Goal: Task Accomplishment & Management: Manage account settings

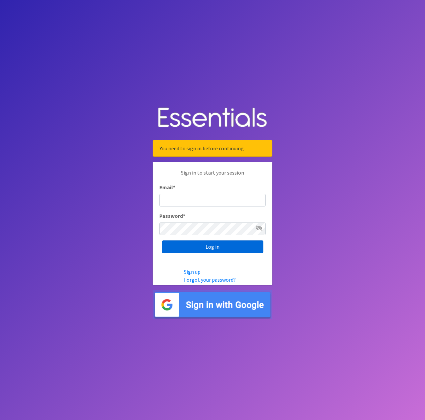
type input "[EMAIL_ADDRESS][DOMAIN_NAME]"
click at [219, 246] on input "Log in" at bounding box center [212, 246] width 101 height 13
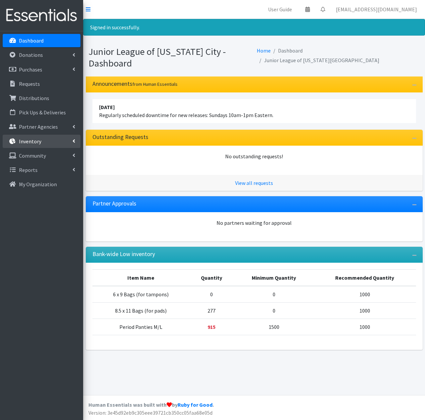
click at [37, 140] on p "Inventory" at bounding box center [30, 141] width 22 height 7
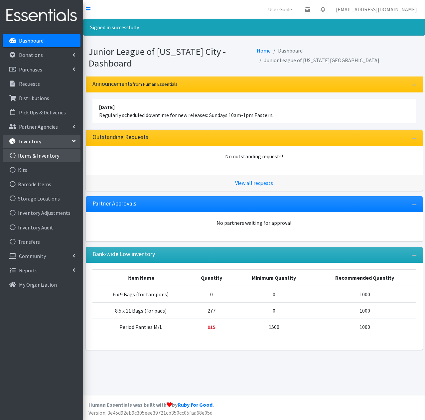
click at [33, 158] on link "Items & Inventory" at bounding box center [42, 155] width 78 height 13
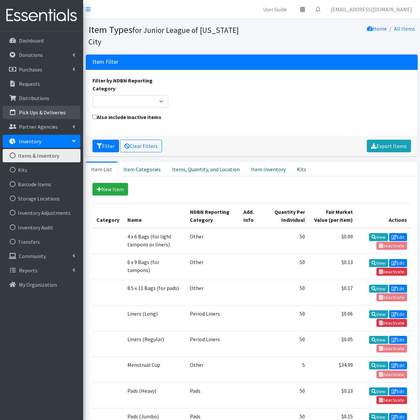
click at [46, 112] on p "Pick Ups & Deliveries" at bounding box center [42, 112] width 47 height 7
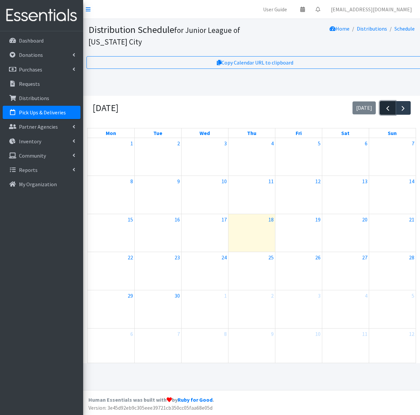
click at [385, 108] on span "button" at bounding box center [387, 108] width 8 height 8
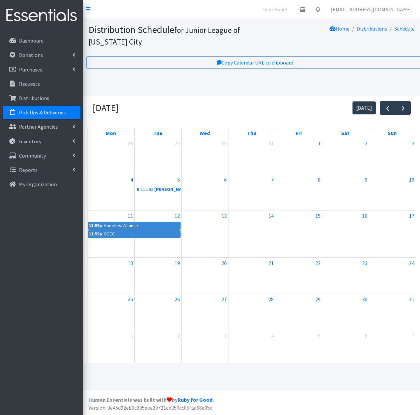
click at [316, 320] on div "29" at bounding box center [298, 312] width 47 height 36
click at [160, 190] on link "11:59a Estes Park Church of Christ" at bounding box center [157, 189] width 45 height 8
click at [142, 226] on link "11:59p Homeless Alliance" at bounding box center [134, 226] width 92 height 8
click at [40, 97] on p "Distributions" at bounding box center [34, 98] width 30 height 7
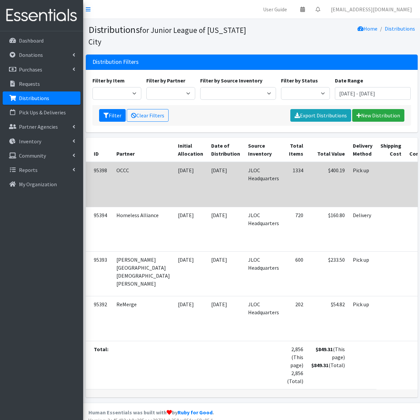
click at [376, 175] on td at bounding box center [390, 184] width 29 height 45
click at [244, 183] on td "JLOC Headquarters" at bounding box center [263, 184] width 39 height 45
click at [307, 185] on td "$400.19" at bounding box center [328, 184] width 42 height 45
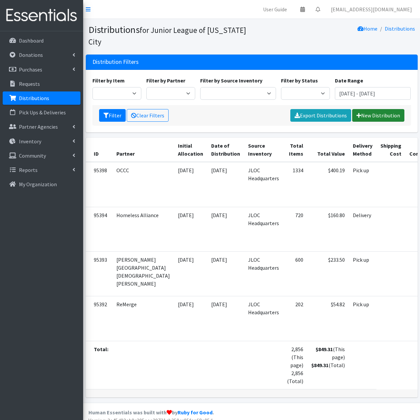
click at [373, 117] on link "New Distribution" at bounding box center [378, 115] width 52 height 13
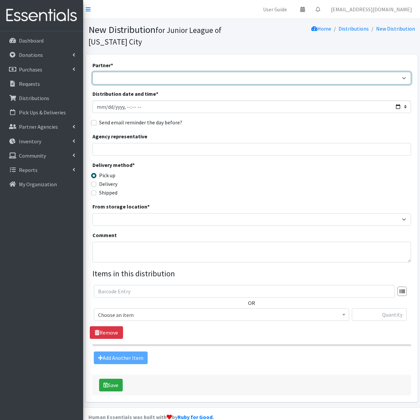
click at [161, 77] on select "A Chance to Change Bethany Public Schools Bethany YMCA Boys & Girls Club CAIR O…" at bounding box center [251, 78] width 318 height 13
select select "2333"
click at [92, 72] on select "A Chance to Change Bethany Public Schools Bethany YMCA Boys & Girls Club CAIR O…" at bounding box center [251, 78] width 318 height 13
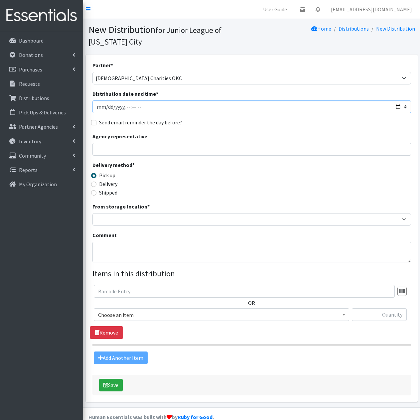
click at [178, 107] on input "Distribution date and time *" at bounding box center [251, 106] width 318 height 13
type input "2025-08-31T11:59"
click at [103, 184] on label "Delivery" at bounding box center [108, 184] width 18 height 8
click at [96, 184] on input "Delivery" at bounding box center [93, 183] width 5 height 5
radio input "true"
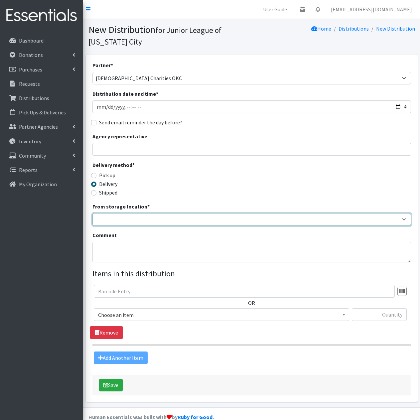
click at [122, 220] on select "JLOC Headquarters Storage Unit" at bounding box center [251, 219] width 318 height 13
select select "47"
click at [92, 213] on select "JLOC Headquarters Storage Unit" at bounding box center [251, 219] width 318 height 13
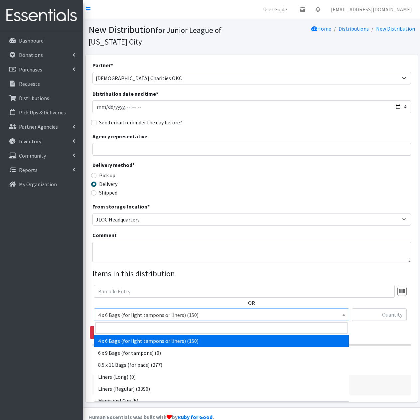
click at [214, 313] on span "4 x 6 Bags (for light tampons or liners) (150)" at bounding box center [221, 314] width 246 height 9
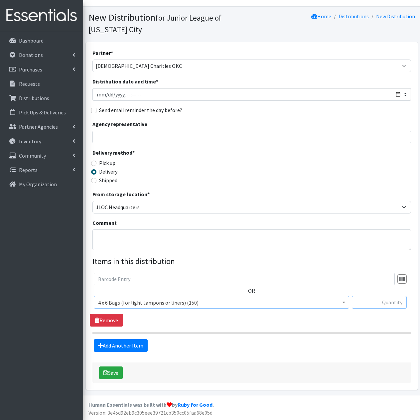
click at [381, 301] on input "text" at bounding box center [378, 302] width 55 height 13
type input "35"
click at [129, 344] on link "Add Another Item" at bounding box center [121, 345] width 54 height 13
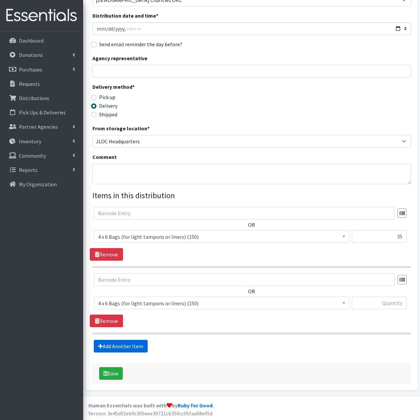
scroll to position [79, 0]
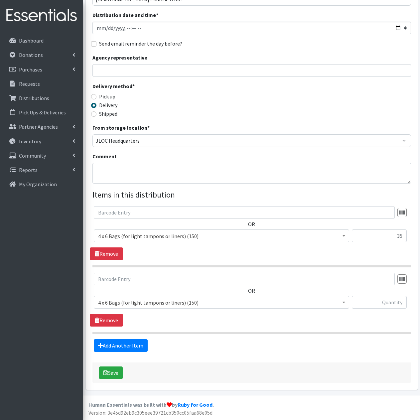
click at [220, 302] on span "4 x 6 Bags (for light tampons or liners) (150)" at bounding box center [221, 302] width 246 height 9
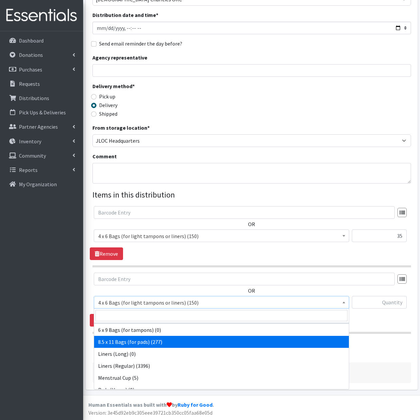
scroll to position [0, 0]
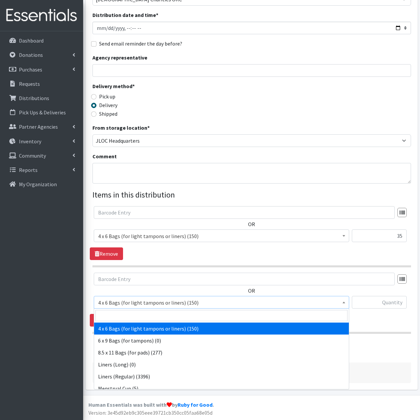
click at [372, 339] on fieldset "Items in this distribution OR 4 x 6 Bags (for light tampons or liners) (150) 6 …" at bounding box center [251, 270] width 318 height 163
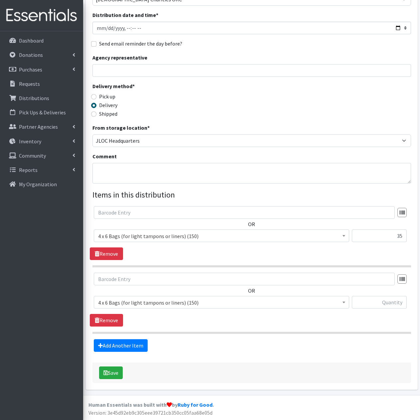
click at [107, 260] on section "OR 4 x 6 Bags (for light tampons or liners) (150) 6 x 9 Bags (for tampons) (0) …" at bounding box center [251, 236] width 318 height 61
click at [108, 254] on link "Remove" at bounding box center [106, 253] width 33 height 13
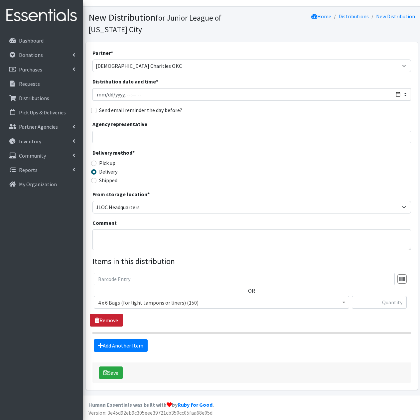
click at [111, 320] on link "Remove" at bounding box center [106, 320] width 33 height 13
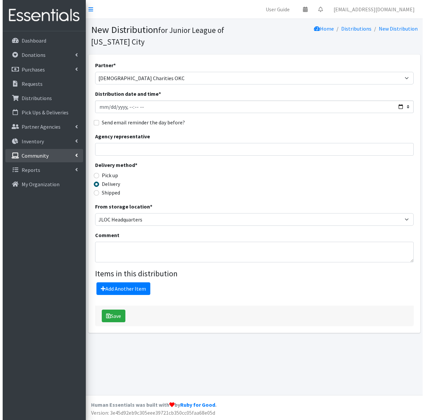
scroll to position [0, 0]
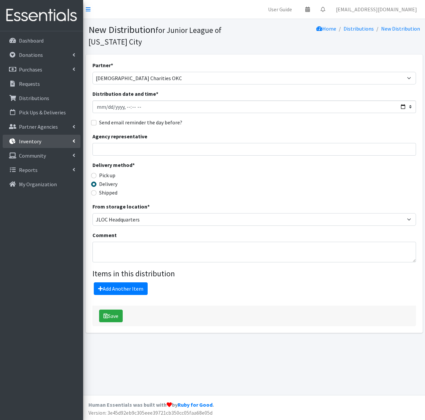
click at [37, 144] on p "Inventory" at bounding box center [30, 141] width 22 height 7
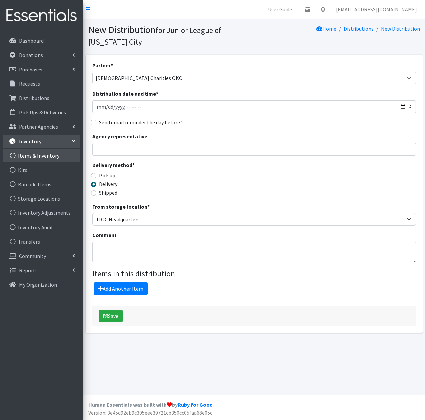
click at [37, 160] on link "Items & Inventory" at bounding box center [42, 155] width 78 height 13
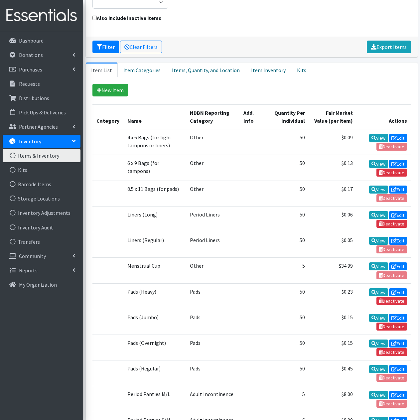
scroll to position [100, 0]
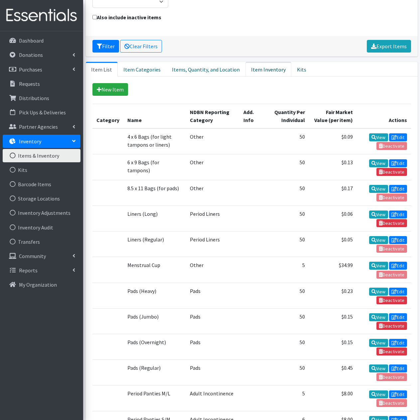
click at [253, 62] on link "Item Inventory" at bounding box center [268, 69] width 46 height 15
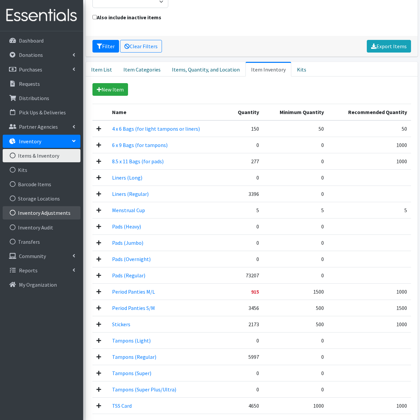
click at [38, 212] on link "Inventory Adjustments" at bounding box center [42, 212] width 78 height 13
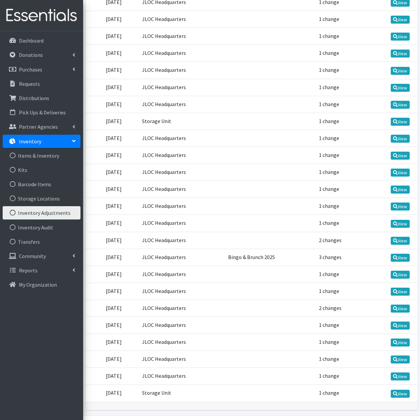
scroll to position [299, 0]
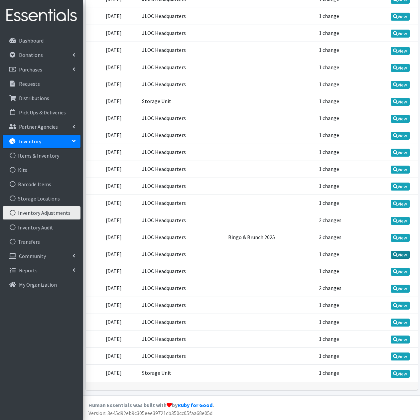
click at [400, 255] on link "View" at bounding box center [399, 254] width 19 height 8
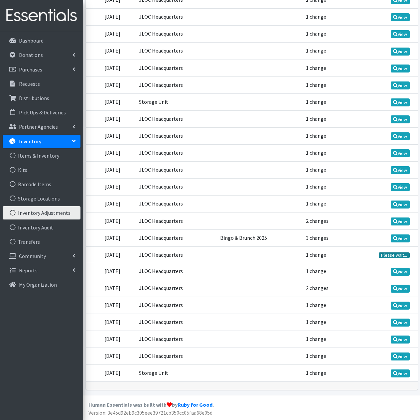
scroll to position [298, 0]
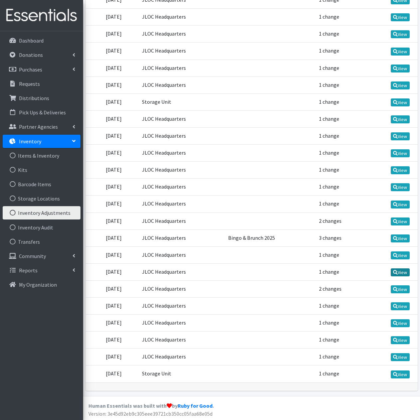
click at [398, 272] on link "View" at bounding box center [399, 272] width 19 height 8
click at [38, 157] on link "Items & Inventory" at bounding box center [42, 155] width 78 height 13
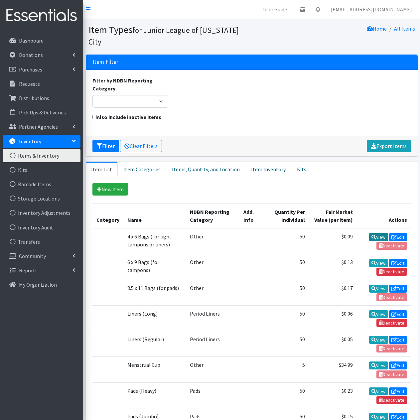
click at [376, 233] on link "View" at bounding box center [378, 237] width 19 height 8
click at [188, 161] on link "Items, Quantity, and Location" at bounding box center [205, 168] width 79 height 15
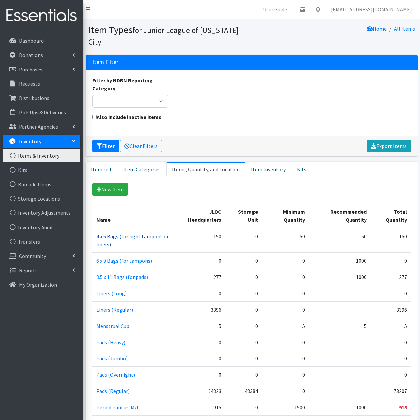
click at [150, 233] on link "4 x 6 Bags (for light tampons or liners)" at bounding box center [132, 240] width 72 height 15
click at [260, 161] on link "Item Inventory" at bounding box center [268, 168] width 46 height 15
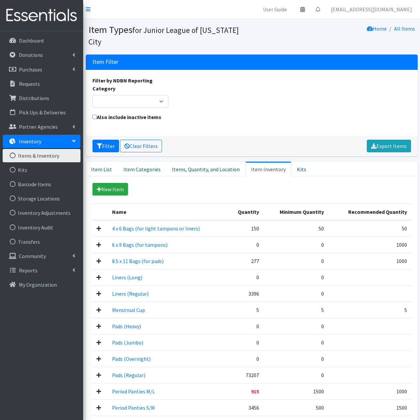
click at [98, 226] on icon at bounding box center [98, 228] width 5 height 5
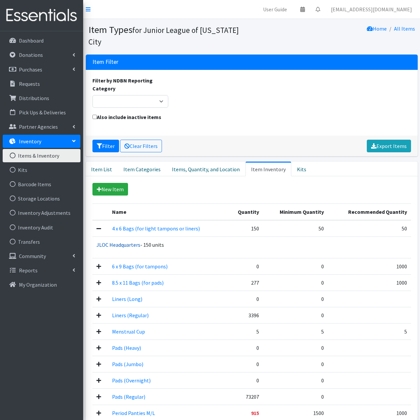
click at [121, 241] on link "JLOC Headquarters" at bounding box center [118, 244] width 44 height 7
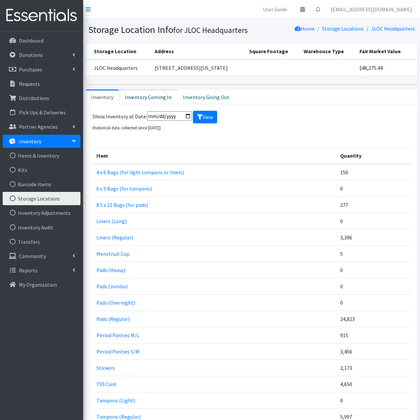
click at [151, 98] on link "Inventory Coming In" at bounding box center [148, 96] width 58 height 15
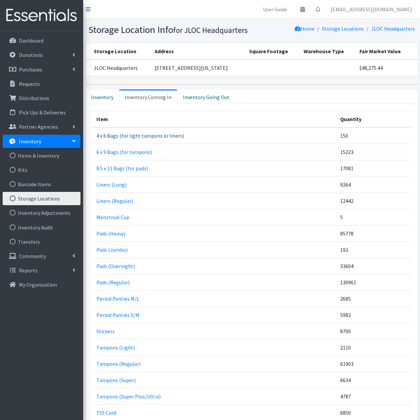
click at [130, 136] on link "4 x 6 Bags (for light tampons or liners)" at bounding box center [140, 135] width 88 height 7
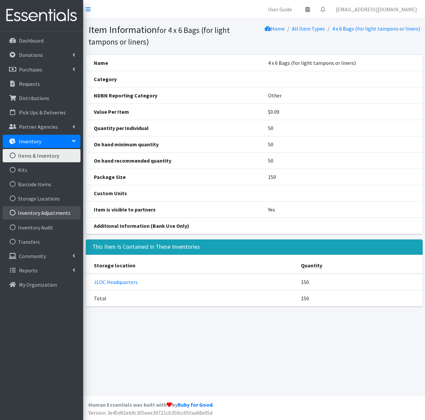
click at [63, 216] on link "Inventory Adjustments" at bounding box center [42, 212] width 78 height 13
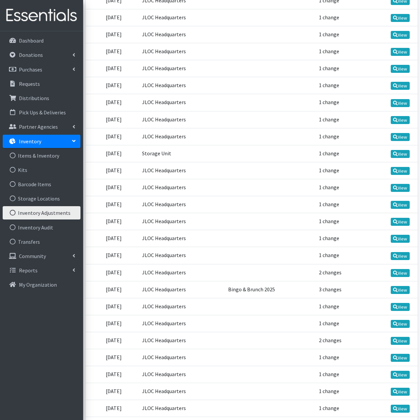
scroll to position [299, 0]
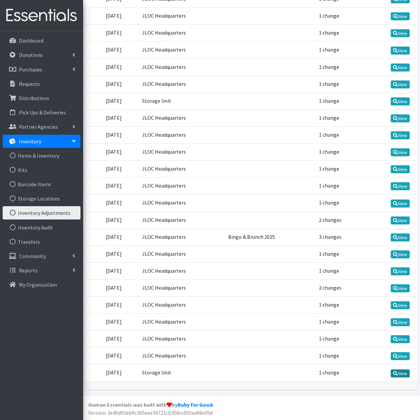
click at [395, 374] on icon at bounding box center [395, 373] width 5 height 5
click at [396, 355] on icon at bounding box center [395, 355] width 5 height 5
click at [395, 340] on icon at bounding box center [395, 339] width 5 height 5
click at [396, 321] on icon at bounding box center [395, 322] width 5 height 5
click at [395, 305] on icon at bounding box center [395, 305] width 5 height 5
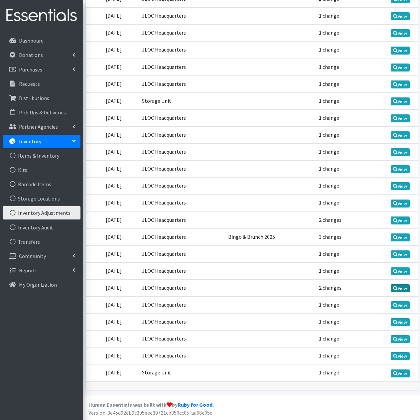
click at [395, 285] on link "View" at bounding box center [399, 288] width 19 height 8
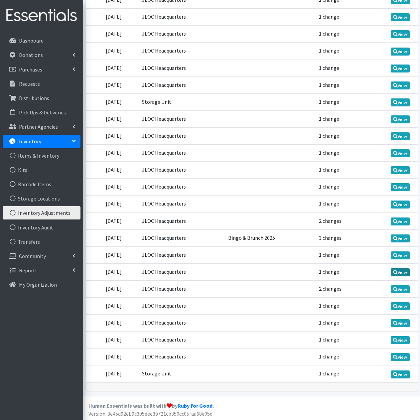
click at [404, 270] on link "View" at bounding box center [399, 272] width 19 height 8
click at [399, 256] on link "View" at bounding box center [399, 255] width 19 height 8
click at [397, 239] on link "View" at bounding box center [399, 238] width 19 height 8
click at [398, 221] on link "View" at bounding box center [399, 221] width 19 height 8
click at [397, 203] on link "View" at bounding box center [399, 204] width 19 height 8
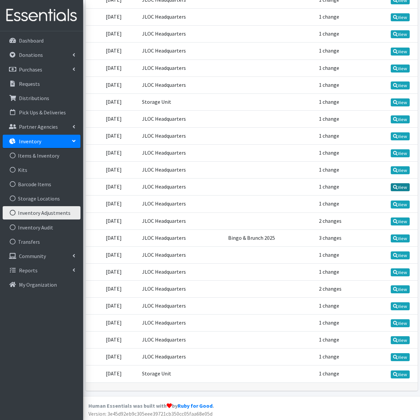
click at [397, 188] on link "View" at bounding box center [399, 187] width 19 height 8
click at [399, 171] on link "View" at bounding box center [399, 170] width 19 height 8
click at [396, 153] on icon at bounding box center [395, 153] width 5 height 5
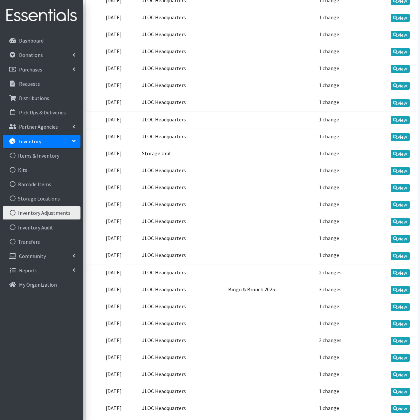
scroll to position [232, 0]
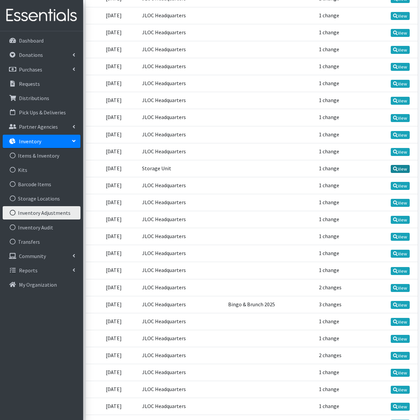
click at [405, 168] on link "View" at bounding box center [399, 169] width 19 height 8
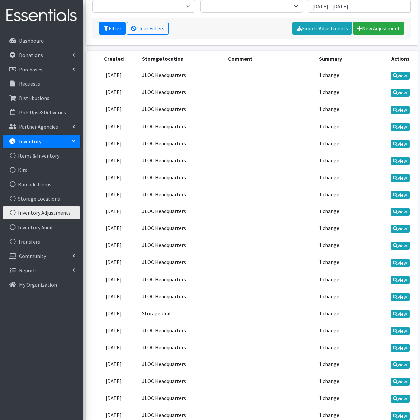
scroll to position [66, 0]
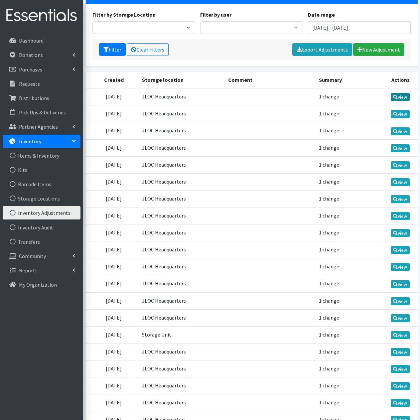
click at [400, 97] on link "View" at bounding box center [399, 97] width 19 height 8
click at [402, 113] on link "View" at bounding box center [399, 114] width 19 height 8
click at [404, 132] on link "View" at bounding box center [399, 131] width 19 height 8
click at [395, 149] on icon at bounding box center [395, 148] width 5 height 5
click at [401, 166] on link "View" at bounding box center [399, 165] width 19 height 8
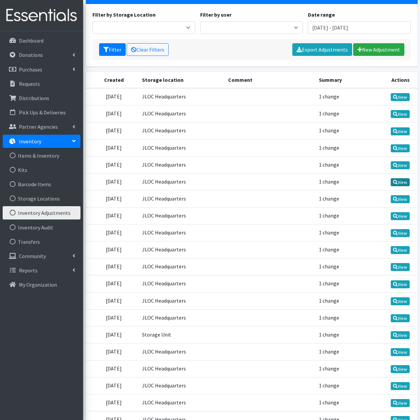
click at [401, 183] on link "View" at bounding box center [399, 182] width 19 height 8
click at [401, 200] on link "View" at bounding box center [399, 199] width 19 height 8
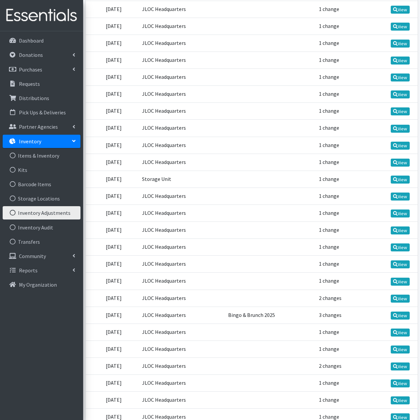
scroll to position [232, 0]
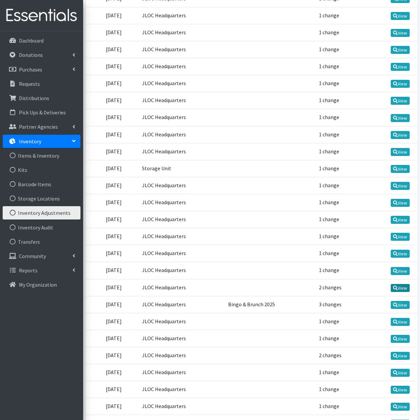
click at [400, 287] on link "View" at bounding box center [399, 288] width 19 height 8
click at [398, 270] on link "View" at bounding box center [399, 271] width 19 height 8
click at [400, 253] on link "View" at bounding box center [399, 253] width 19 height 8
click at [397, 236] on link "View" at bounding box center [399, 237] width 19 height 8
click at [395, 219] on icon at bounding box center [395, 219] width 5 height 5
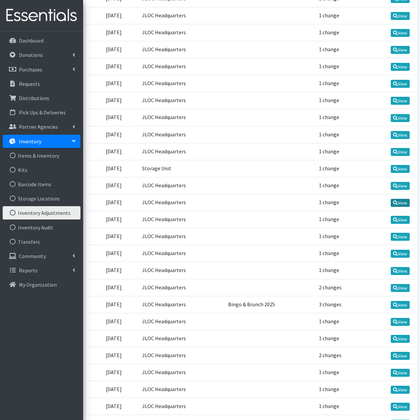
click at [401, 203] on link "View" at bounding box center [399, 203] width 19 height 8
click at [399, 186] on link "View" at bounding box center [399, 186] width 19 height 8
click at [400, 168] on link "View" at bounding box center [399, 169] width 19 height 8
click at [400, 153] on link "View" at bounding box center [399, 152] width 19 height 8
click at [399, 135] on link "View" at bounding box center [399, 135] width 19 height 8
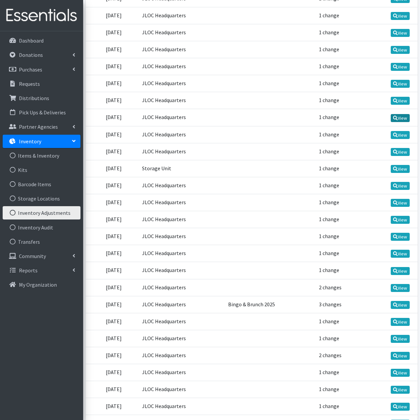
click at [398, 118] on link "View" at bounding box center [399, 118] width 19 height 8
click at [397, 100] on link "View" at bounding box center [399, 101] width 19 height 8
click at [398, 85] on link "View" at bounding box center [399, 84] width 19 height 8
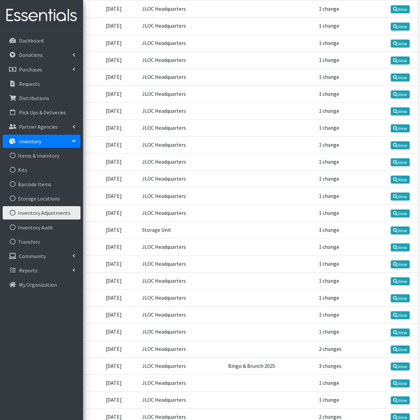
scroll to position [165, 0]
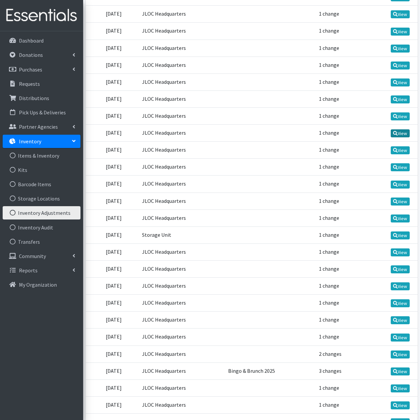
click at [397, 133] on link "View" at bounding box center [399, 133] width 19 height 8
click at [398, 99] on link "View" at bounding box center [399, 99] width 19 height 8
click at [398, 83] on link "View" at bounding box center [399, 82] width 19 height 8
click at [398, 68] on link "View" at bounding box center [399, 65] width 19 height 8
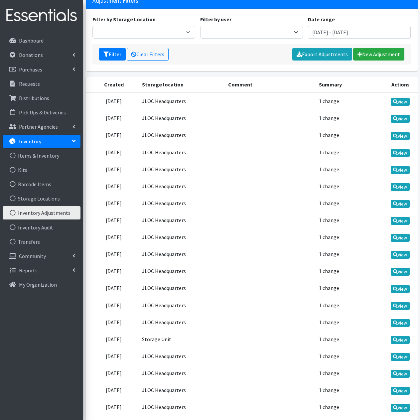
scroll to position [0, 0]
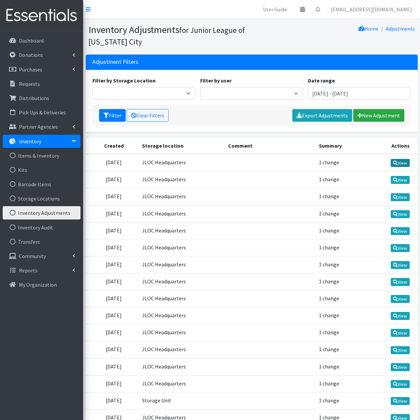
click at [401, 161] on link "View" at bounding box center [399, 163] width 19 height 8
click at [403, 180] on link "View" at bounding box center [399, 180] width 19 height 8
click at [400, 195] on link "View" at bounding box center [399, 197] width 19 height 8
click at [402, 215] on link "View" at bounding box center [399, 214] width 19 height 8
click at [403, 230] on link "View" at bounding box center [399, 231] width 19 height 8
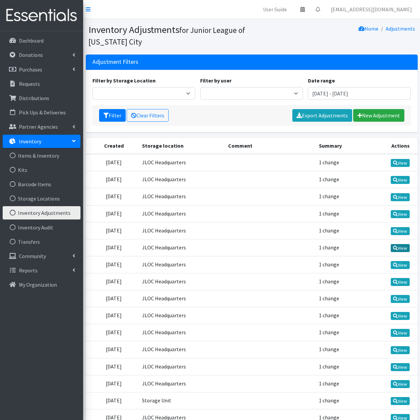
click at [404, 245] on link "View" at bounding box center [399, 248] width 19 height 8
click at [403, 266] on link "View" at bounding box center [399, 265] width 19 height 8
click at [405, 281] on link "View" at bounding box center [399, 282] width 19 height 8
click at [402, 298] on link "View" at bounding box center [399, 299] width 19 height 8
click at [403, 313] on link "View" at bounding box center [399, 316] width 19 height 8
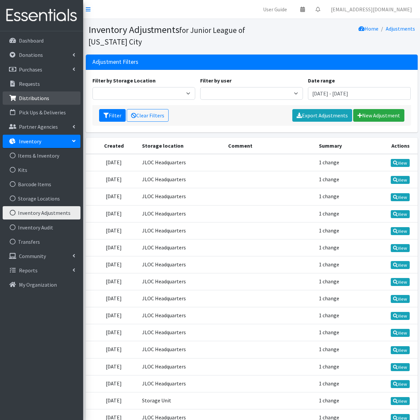
click at [45, 96] on p "Distributions" at bounding box center [34, 98] width 30 height 7
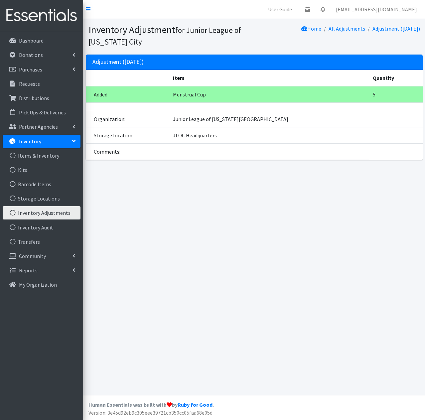
click at [293, 258] on div "Inventory Adjustment for Junior League of Oklahoma City Home All Adjustments Ad…" at bounding box center [253, 207] width 341 height 376
drag, startPoint x: 398, startPoint y: 86, endPoint x: 356, endPoint y: 181, distance: 103.8
click at [356, 181] on div "Inventory Adjustment for Junior League of Oklahoma City Home All Adjustments Ad…" at bounding box center [253, 207] width 341 height 376
drag, startPoint x: 0, startPoint y: 0, endPoint x: 401, endPoint y: 195, distance: 445.7
click at [401, 195] on div "Inventory Adjustment for Junior League of [US_STATE] City Home All Adjustments …" at bounding box center [253, 207] width 341 height 376
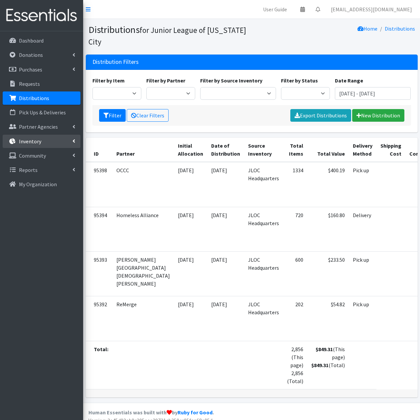
click at [33, 141] on p "Inventory" at bounding box center [30, 141] width 22 height 7
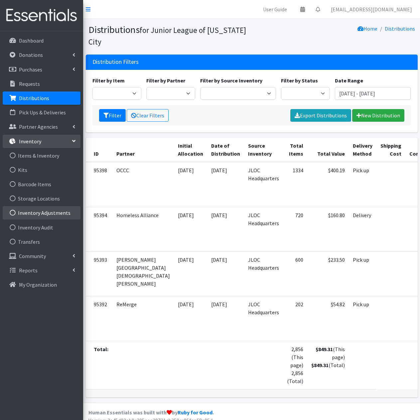
click at [49, 215] on link "Inventory Adjustments" at bounding box center [42, 212] width 78 height 13
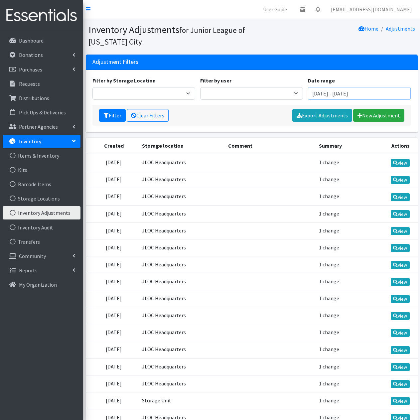
click at [391, 95] on input "July 18, 2025 - October 18, 2025" at bounding box center [359, 93] width 103 height 13
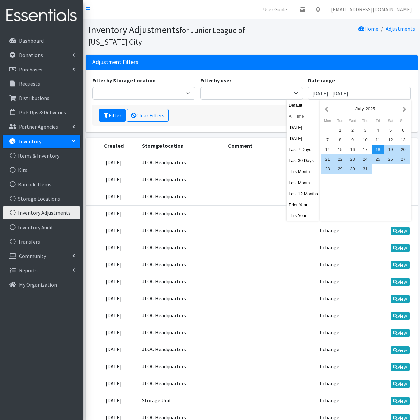
click at [303, 114] on button "All Time" at bounding box center [303, 116] width 33 height 10
type input "[DATE] - [DATE]"
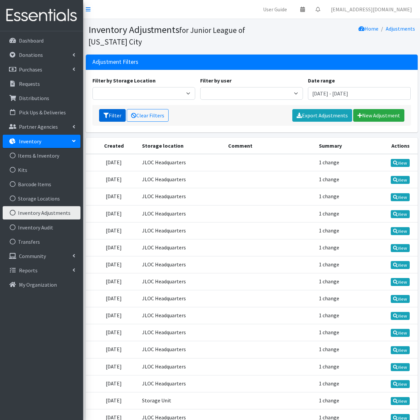
click at [105, 116] on icon "submit" at bounding box center [105, 115] width 5 height 5
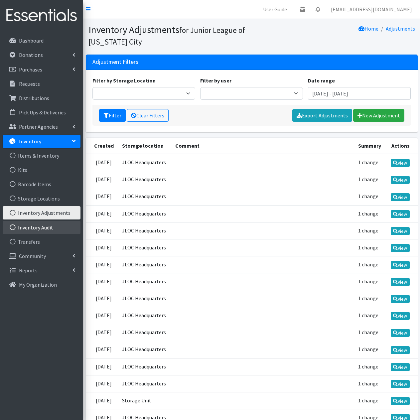
click at [55, 232] on link "Inventory Audit" at bounding box center [42, 227] width 78 height 13
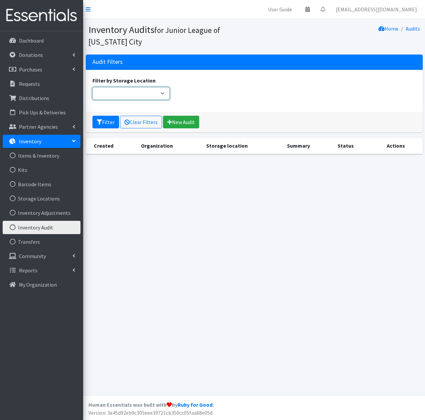
click at [164, 92] on select "Filter by Storage Location" at bounding box center [130, 93] width 77 height 13
click at [159, 93] on select "Filter by Storage Location" at bounding box center [130, 93] width 77 height 13
click at [182, 126] on link "New Audit" at bounding box center [181, 122] width 36 height 13
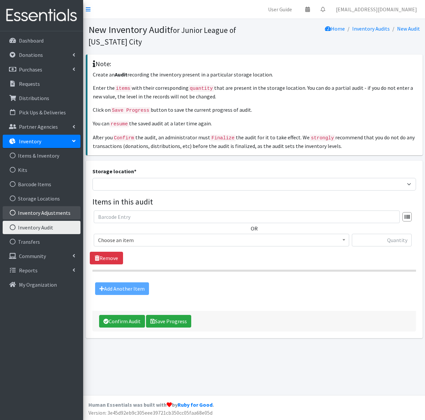
click at [50, 210] on link "Inventory Adjustments" at bounding box center [42, 212] width 78 height 13
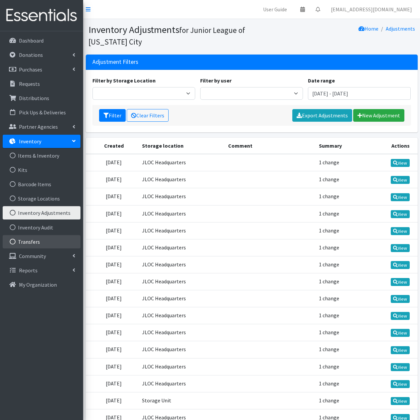
click at [47, 240] on link "Transfers" at bounding box center [42, 241] width 78 height 13
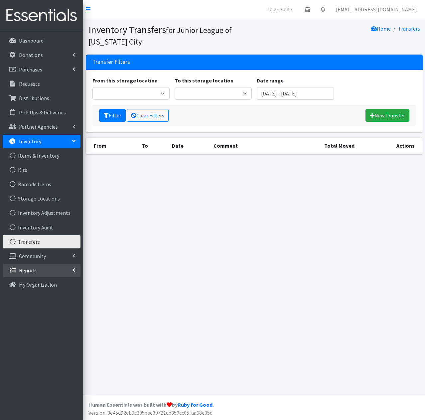
click at [52, 274] on link "Reports" at bounding box center [42, 269] width 78 height 13
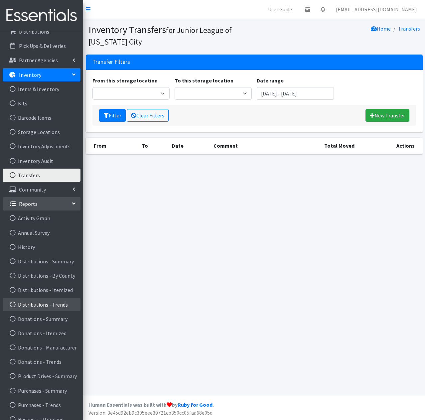
scroll to position [75, 0]
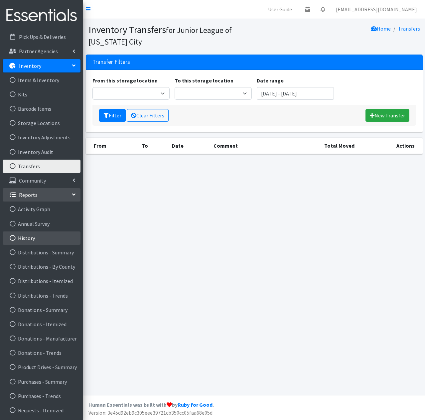
click at [38, 235] on link "History" at bounding box center [42, 237] width 78 height 13
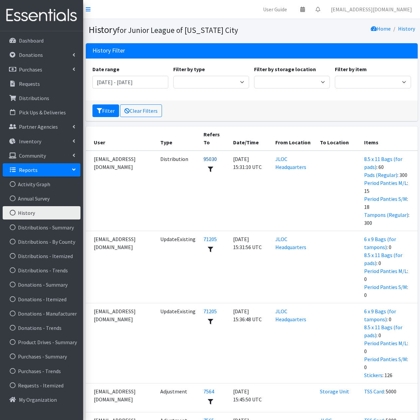
click at [203, 155] on link "95030" at bounding box center [209, 158] width 13 height 7
click at [203, 236] on link "71205" at bounding box center [209, 239] width 13 height 7
click at [203, 308] on link "71205" at bounding box center [209, 311] width 13 height 7
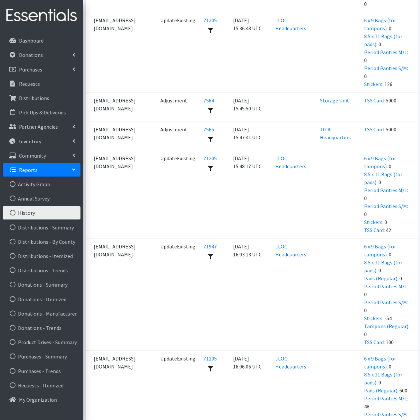
scroll to position [299, 0]
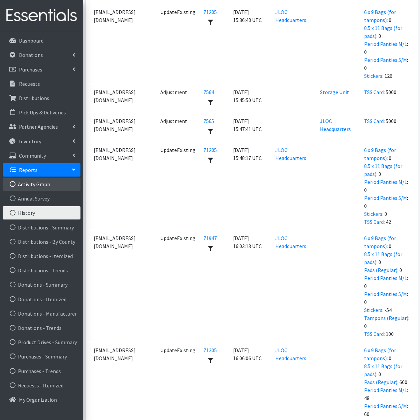
click at [44, 186] on link "Activity Graph" at bounding box center [42, 183] width 78 height 13
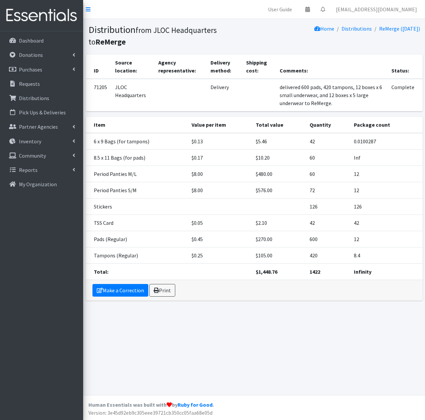
click at [254, 328] on div "Distribution from JLOC Headquarters to [GEOGRAPHIC_DATA] Home Distributions ReM…" at bounding box center [253, 207] width 341 height 376
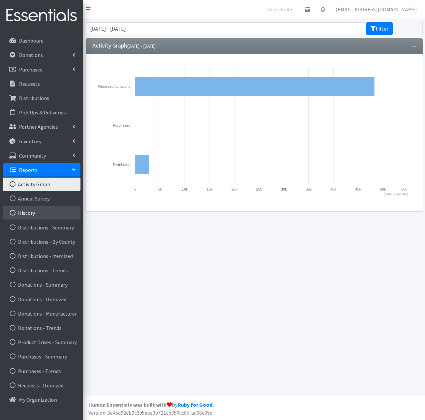
click at [34, 212] on link "History" at bounding box center [42, 212] width 78 height 13
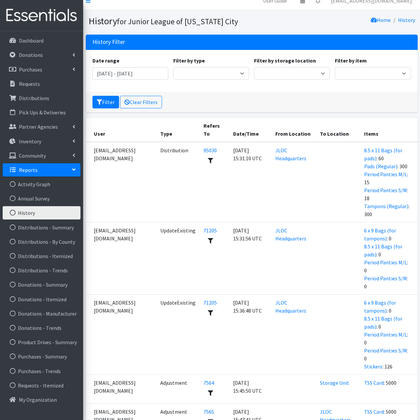
scroll to position [33, 0]
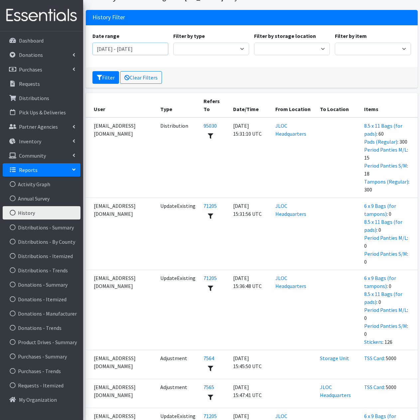
click at [137, 46] on input "July 18, 2025 - October 18, 2025" at bounding box center [130, 49] width 76 height 13
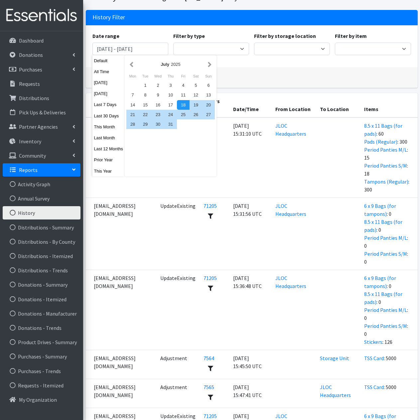
click at [273, 66] on div "Date range July 18, 2025 - October 18, 2025 Filter by type Adjustment Audit Dis…" at bounding box center [252, 46] width 332 height 42
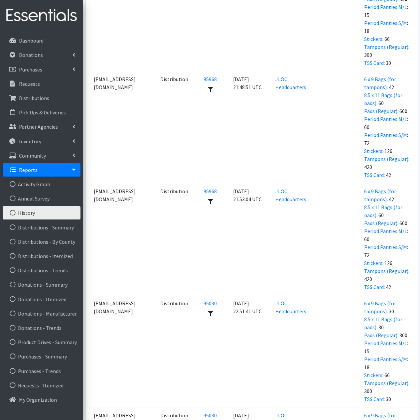
scroll to position [1661, 0]
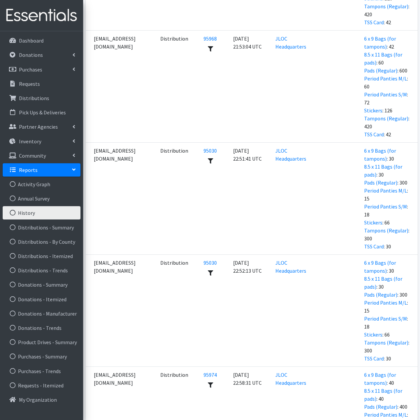
scroll to position [1810, 0]
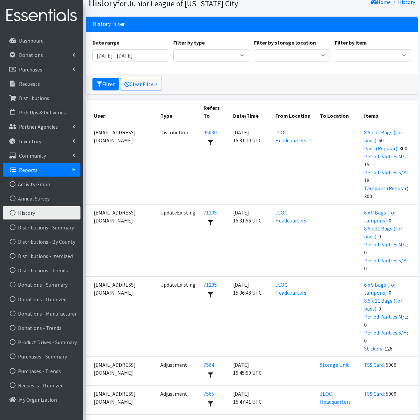
scroll to position [0, 0]
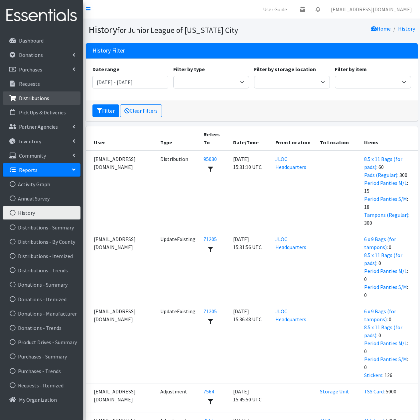
click at [32, 96] on p "Distributions" at bounding box center [34, 98] width 30 height 7
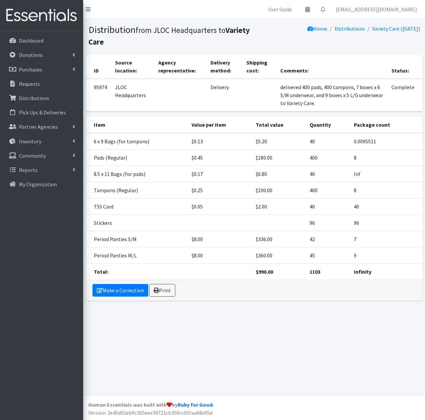
click at [278, 335] on div "Distribution from JLOC Headquarters to Variety Care Home Distributions Variety …" at bounding box center [253, 207] width 341 height 376
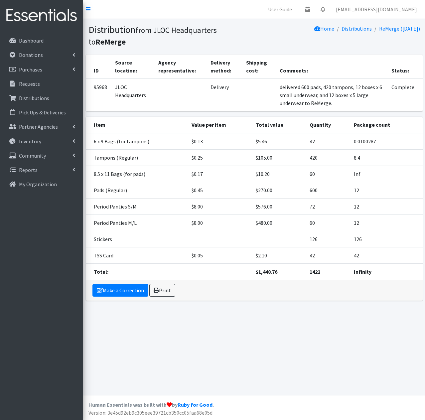
click at [233, 312] on div "Distribution from JLOC Headquarters to [GEOGRAPHIC_DATA] Home Distributions ReM…" at bounding box center [253, 207] width 341 height 376
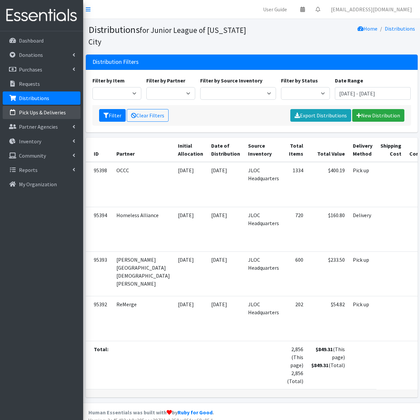
click at [37, 117] on link "Pick Ups & Deliveries" at bounding box center [42, 112] width 78 height 13
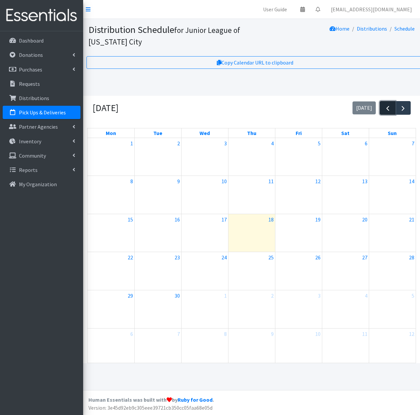
click at [385, 109] on span "button" at bounding box center [387, 108] width 8 height 8
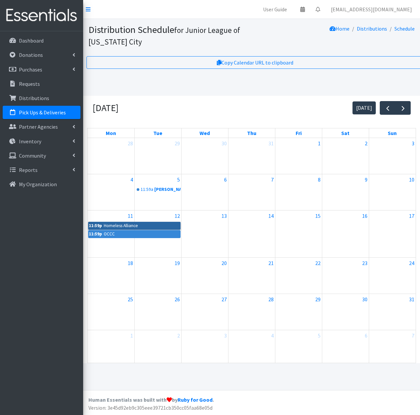
click at [116, 227] on link "11:59p Homeless Alliance" at bounding box center [134, 226] width 92 height 8
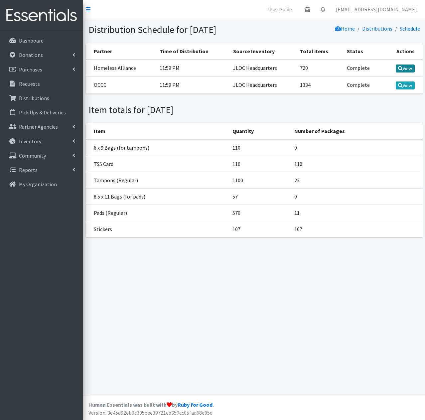
click at [402, 72] on link "View" at bounding box center [404, 68] width 19 height 8
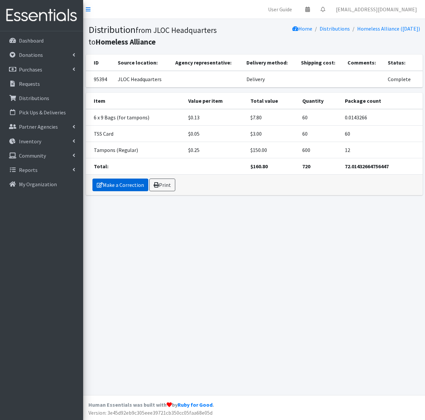
click at [125, 183] on link "Make a Correction" at bounding box center [120, 184] width 56 height 13
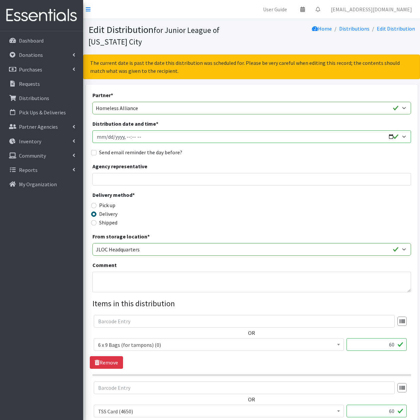
click at [138, 139] on input "Distribution date and time *" at bounding box center [251, 136] width 318 height 13
type input "[DATE]T11:59"
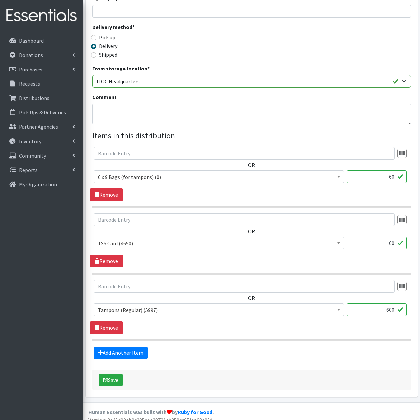
scroll to position [175, 0]
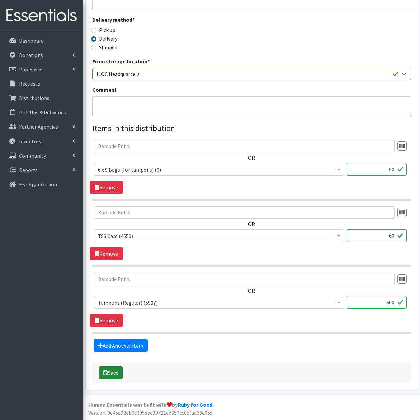
click at [112, 377] on button "Save" at bounding box center [111, 372] width 24 height 13
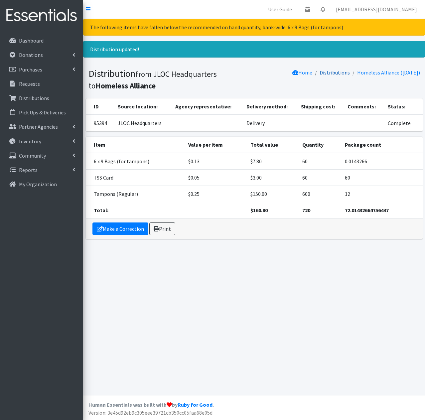
click at [333, 73] on link "Distributions" at bounding box center [334, 72] width 30 height 7
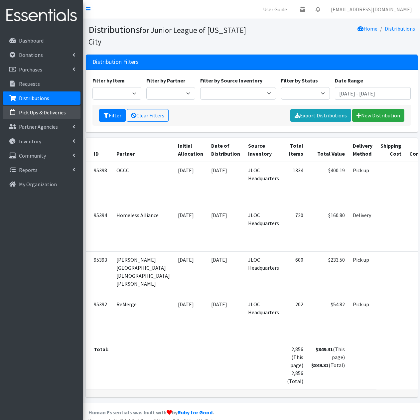
click at [55, 110] on p "Pick Ups & Deliveries" at bounding box center [42, 112] width 47 height 7
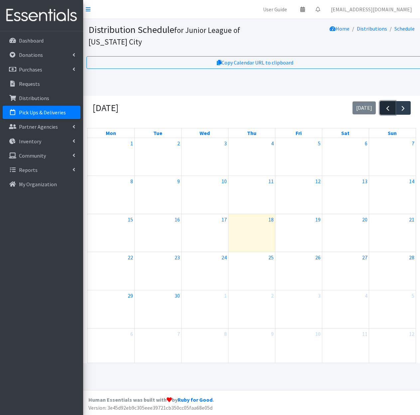
click at [385, 108] on span "button" at bounding box center [387, 108] width 8 height 8
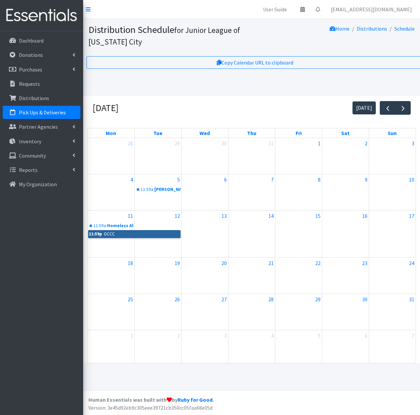
click at [114, 234] on link "11:59p OCCC" at bounding box center [134, 234] width 92 height 8
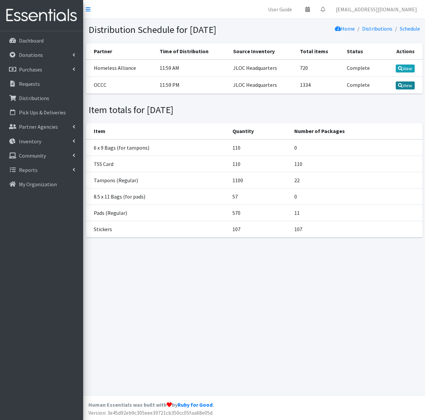
click at [409, 89] on link "View" at bounding box center [404, 85] width 19 height 8
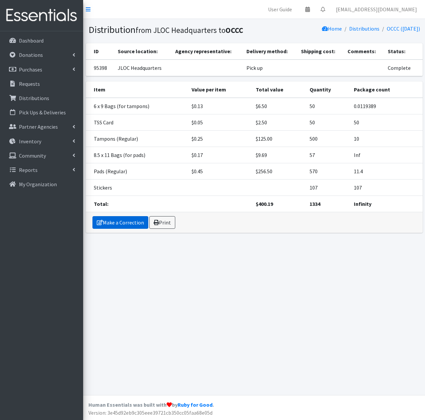
click at [124, 220] on link "Make a Correction" at bounding box center [120, 222] width 56 height 13
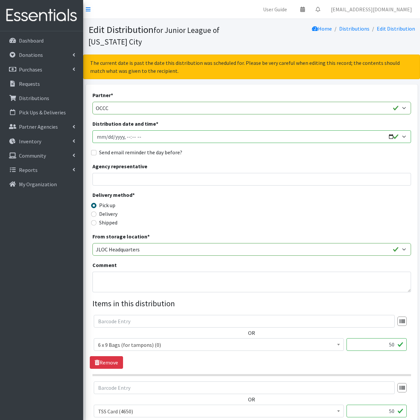
click at [138, 135] on input "Distribution date and time *" at bounding box center [251, 136] width 318 height 13
type input "2025-08-11T11:59"
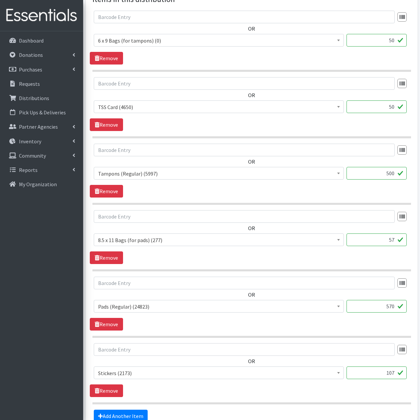
scroll to position [374, 0]
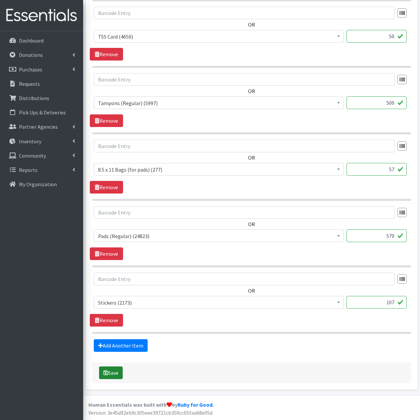
click at [115, 375] on button "Save" at bounding box center [111, 372] width 24 height 13
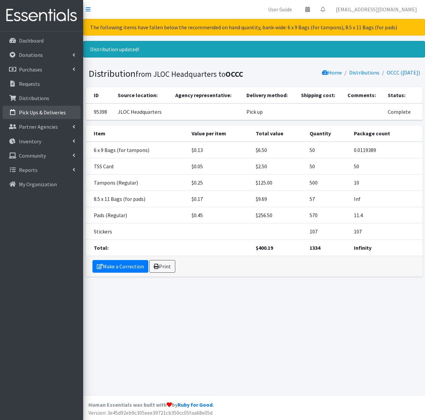
click at [37, 108] on link "Pick Ups & Deliveries" at bounding box center [42, 112] width 78 height 13
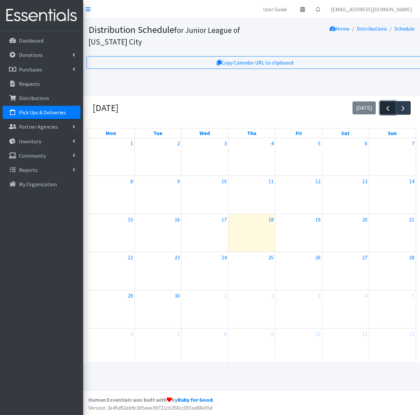
click at [385, 109] on span "button" at bounding box center [387, 108] width 8 height 8
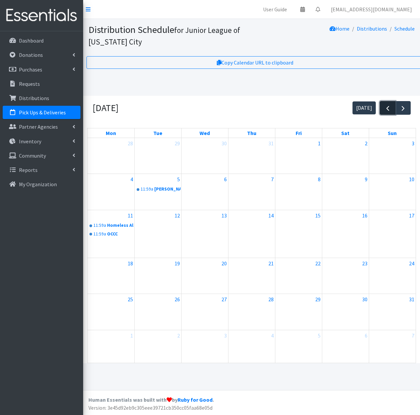
click at [384, 108] on span "button" at bounding box center [387, 108] width 8 height 8
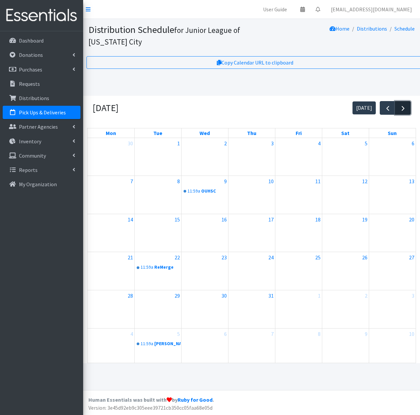
click at [403, 108] on span "button" at bounding box center [403, 108] width 8 height 8
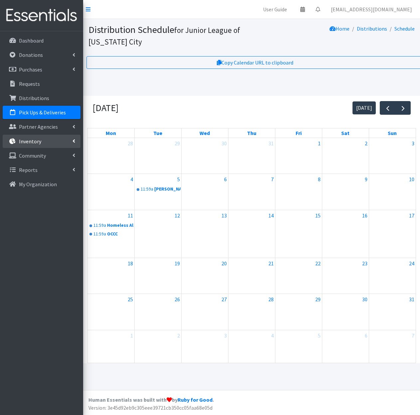
click at [36, 145] on link "Inventory" at bounding box center [42, 141] width 78 height 13
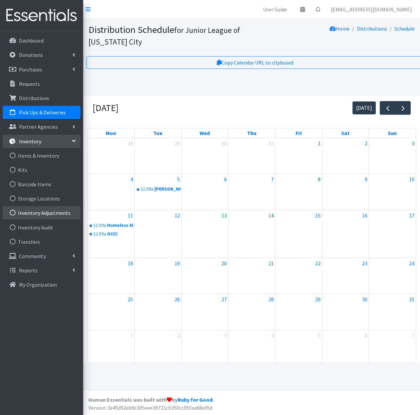
click at [42, 213] on link "Inventory Adjustments" at bounding box center [42, 212] width 78 height 13
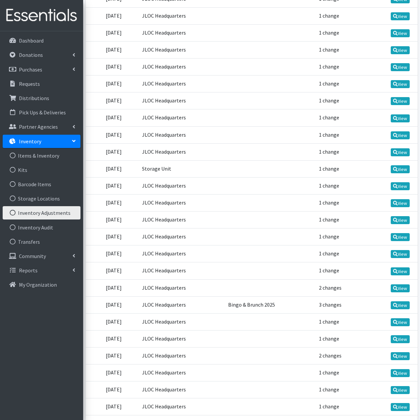
scroll to position [233, 0]
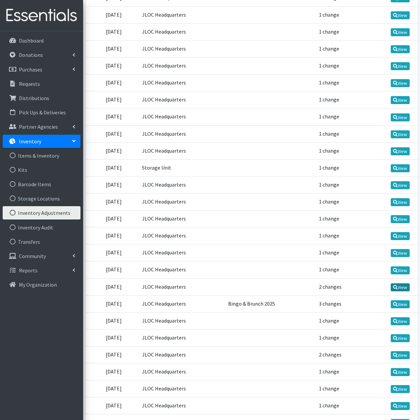
click at [399, 286] on link "View" at bounding box center [399, 287] width 19 height 8
click at [396, 268] on icon at bounding box center [395, 270] width 5 height 5
click at [397, 251] on link "View" at bounding box center [399, 253] width 19 height 8
click at [400, 235] on link "View" at bounding box center [399, 236] width 19 height 8
click at [402, 217] on link "View" at bounding box center [399, 219] width 19 height 8
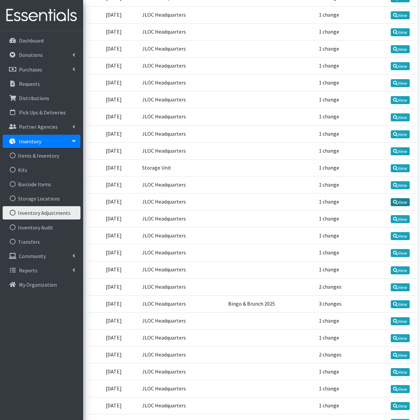
click at [401, 202] on link "View" at bounding box center [399, 202] width 19 height 8
click at [401, 183] on link "View" at bounding box center [399, 185] width 19 height 8
click at [401, 168] on link "View" at bounding box center [399, 168] width 19 height 8
click at [403, 151] on link "View" at bounding box center [399, 151] width 19 height 8
click at [402, 133] on link "View" at bounding box center [399, 134] width 19 height 8
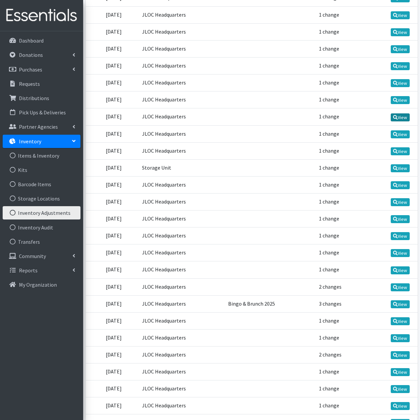
click at [401, 120] on link "View" at bounding box center [399, 117] width 19 height 8
click at [399, 102] on link "View" at bounding box center [399, 100] width 19 height 8
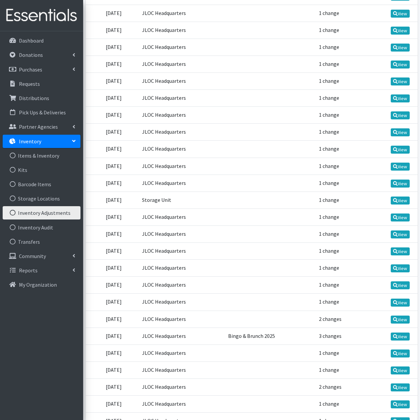
scroll to position [199, 0]
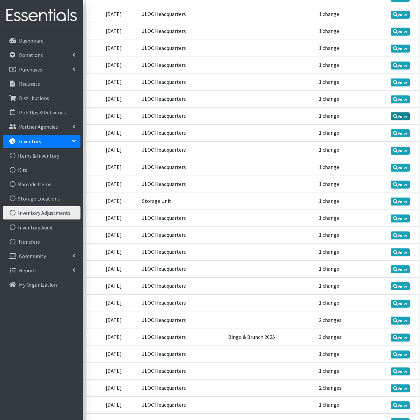
click at [399, 117] on link "View" at bounding box center [399, 116] width 19 height 8
click at [397, 101] on link "View" at bounding box center [399, 99] width 19 height 8
click at [396, 84] on icon at bounding box center [395, 82] width 5 height 5
click at [395, 66] on icon at bounding box center [395, 65] width 5 height 5
click at [398, 51] on link "View" at bounding box center [399, 49] width 19 height 8
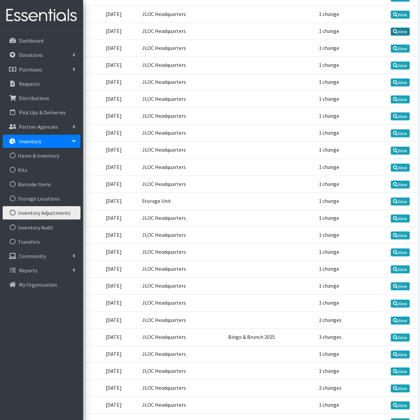
click at [395, 31] on icon at bounding box center [395, 31] width 5 height 5
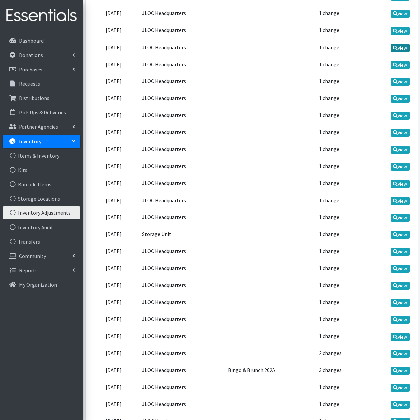
click at [396, 50] on link "View" at bounding box center [399, 48] width 19 height 8
click at [46, 229] on link "Inventory Audit" at bounding box center [42, 227] width 78 height 13
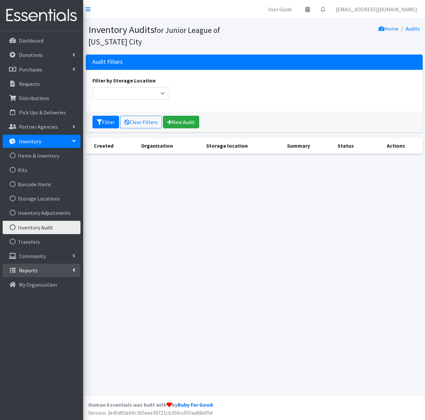
click at [44, 265] on link "Reports" at bounding box center [42, 269] width 78 height 13
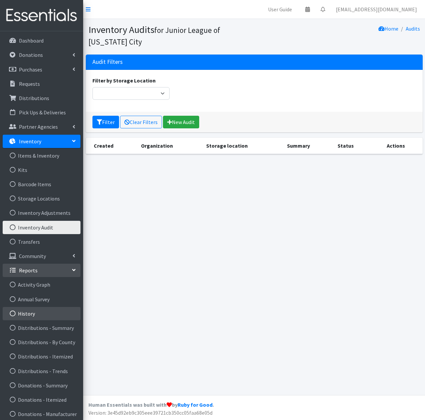
click at [47, 310] on link "History" at bounding box center [42, 313] width 78 height 13
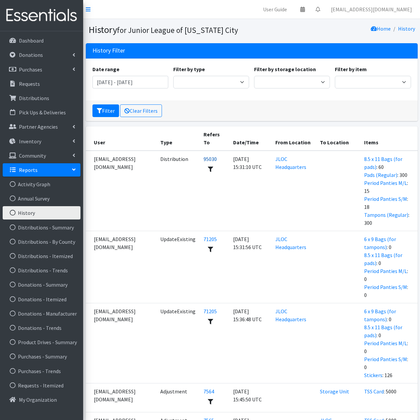
click at [203, 155] on link "95030" at bounding box center [209, 158] width 13 height 7
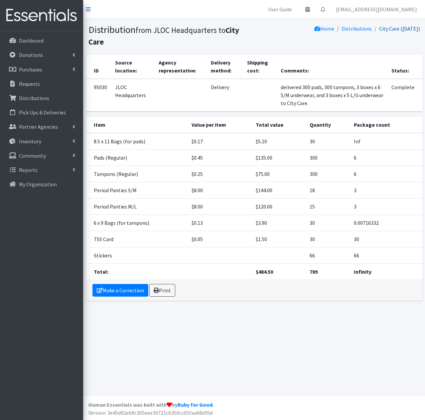
click at [388, 30] on link "City Care (08/14/2025)" at bounding box center [399, 28] width 41 height 7
click at [405, 29] on link "City Care (08/14/2025)" at bounding box center [399, 28] width 41 height 7
click at [356, 28] on link "Distributions" at bounding box center [356, 28] width 30 height 7
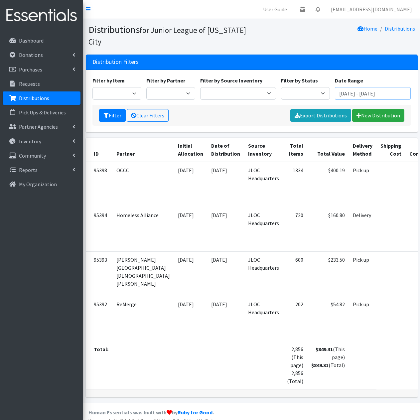
click at [353, 95] on input "July 18, 2025 - October 18, 2025" at bounding box center [373, 93] width 76 height 13
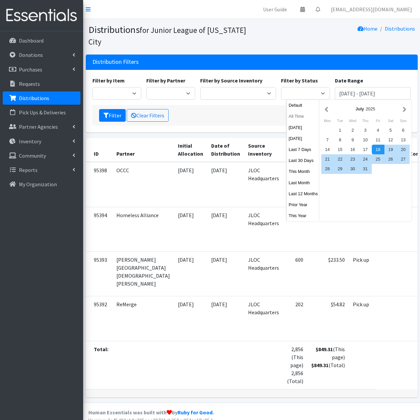
click at [301, 117] on button "All Time" at bounding box center [303, 116] width 33 height 10
type input "September 18, 1925 - September 18, 2026"
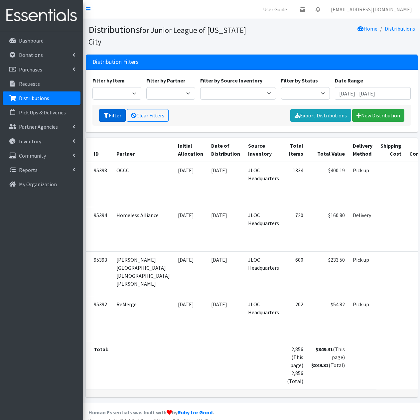
click at [115, 118] on button "Filter" at bounding box center [112, 115] width 27 height 13
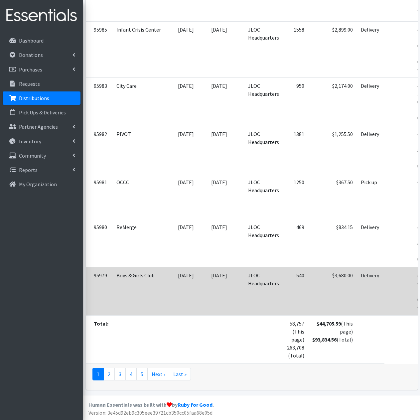
scroll to position [3419, 0]
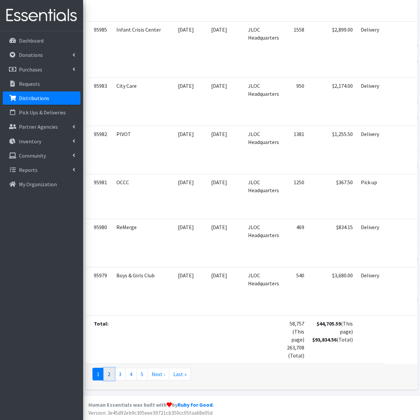
click at [109, 374] on link "2" at bounding box center [108, 373] width 11 height 13
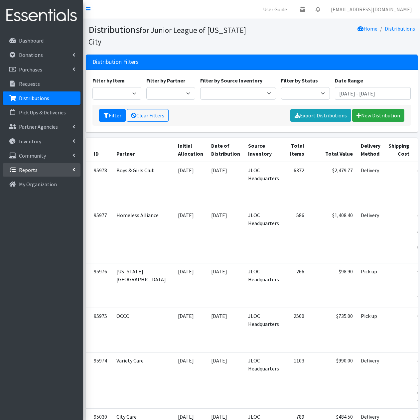
click at [39, 171] on link "Reports" at bounding box center [42, 169] width 78 height 13
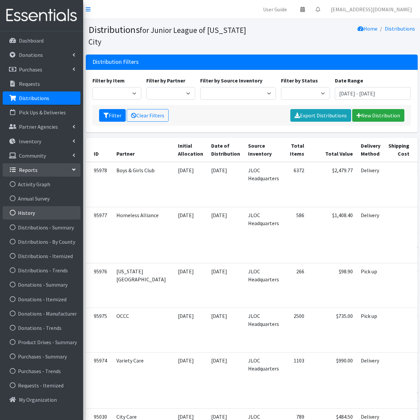
click at [42, 216] on link "History" at bounding box center [42, 212] width 78 height 13
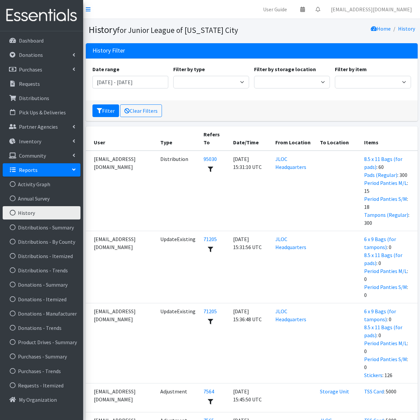
click at [240, 150] on td "[DATE] 15:31:10 UTC" at bounding box center [250, 190] width 42 height 80
click at [203, 155] on link "95030" at bounding box center [209, 158] width 13 height 7
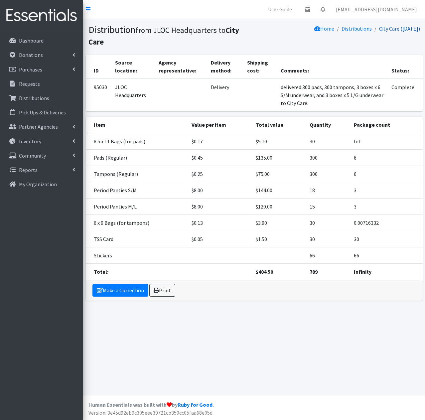
click at [399, 30] on link "City Care (08/14/2025)" at bounding box center [399, 28] width 41 height 7
click at [58, 129] on link "Partner Agencies" at bounding box center [42, 126] width 78 height 13
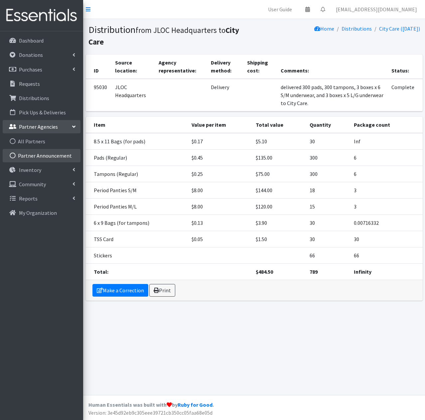
click at [45, 150] on link "Partner Announcement" at bounding box center [42, 155] width 78 height 13
click at [49, 142] on link "All Partners" at bounding box center [42, 141] width 78 height 13
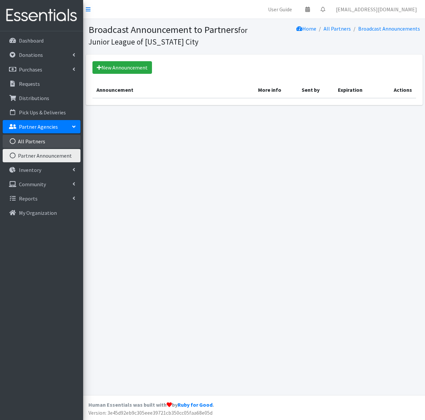
click at [49, 137] on link "All Partners" at bounding box center [42, 141] width 78 height 13
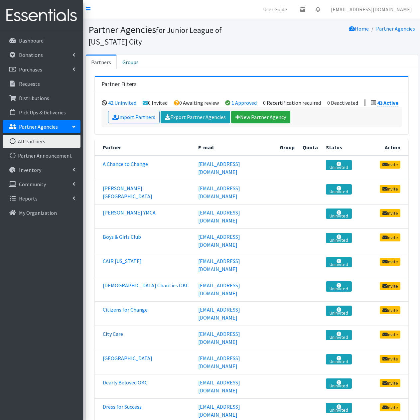
click at [115, 330] on link "City Care" at bounding box center [113, 333] width 20 height 7
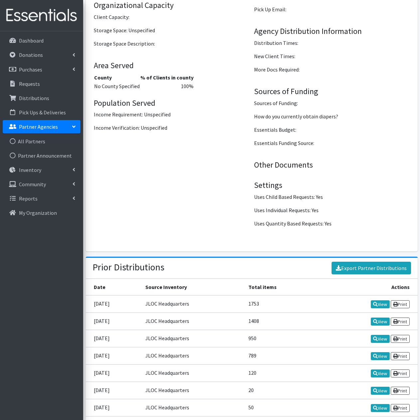
scroll to position [881, 0]
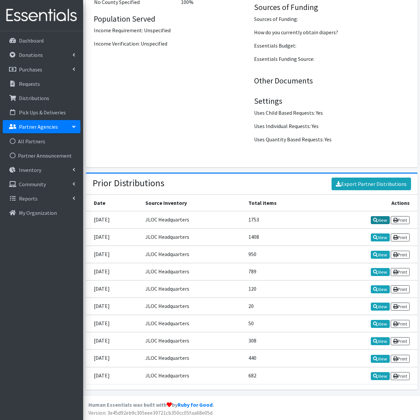
click at [379, 221] on link "View" at bounding box center [379, 220] width 19 height 8
click at [376, 237] on link "View" at bounding box center [379, 237] width 19 height 8
click at [380, 255] on link "View" at bounding box center [379, 254] width 19 height 8
click at [379, 272] on link "View" at bounding box center [379, 272] width 19 height 8
click at [377, 291] on link "View" at bounding box center [379, 289] width 19 height 8
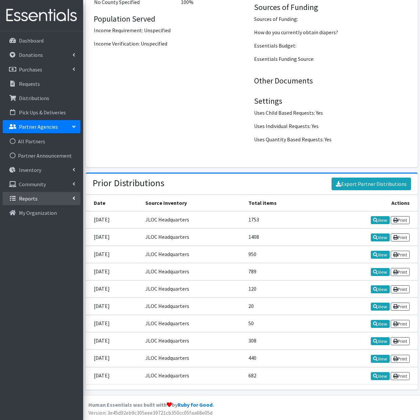
click at [39, 197] on link "Reports" at bounding box center [42, 198] width 78 height 13
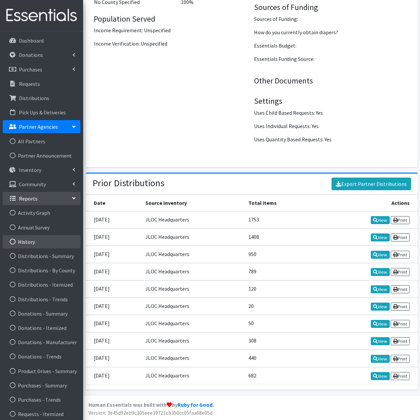
click at [35, 246] on link "History" at bounding box center [42, 241] width 78 height 13
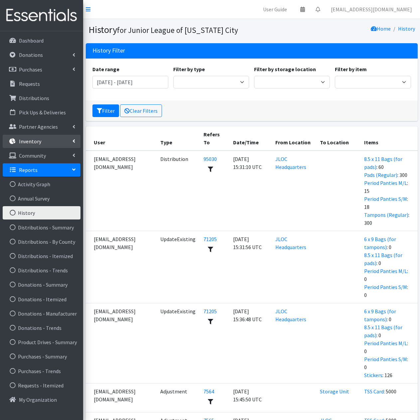
click at [42, 140] on link "Inventory" at bounding box center [42, 141] width 78 height 13
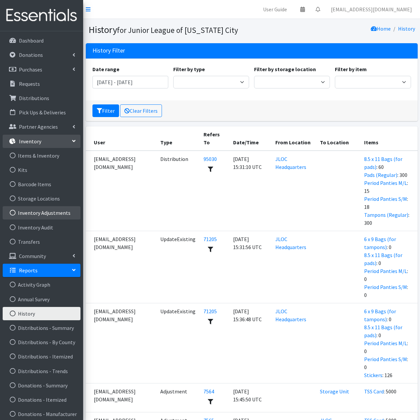
click at [57, 210] on link "Inventory Adjustments" at bounding box center [42, 212] width 78 height 13
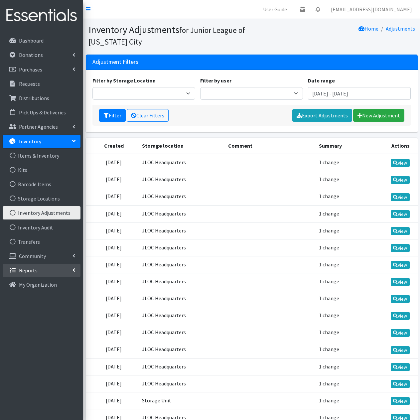
click at [48, 269] on link "Reports" at bounding box center [42, 269] width 78 height 13
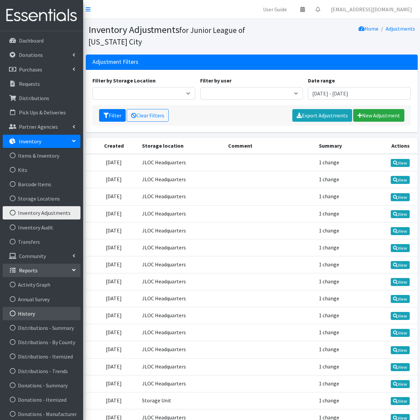
click at [45, 313] on link "History" at bounding box center [42, 313] width 78 height 13
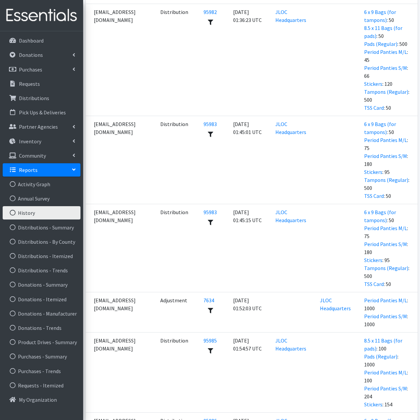
scroll to position [3131, 0]
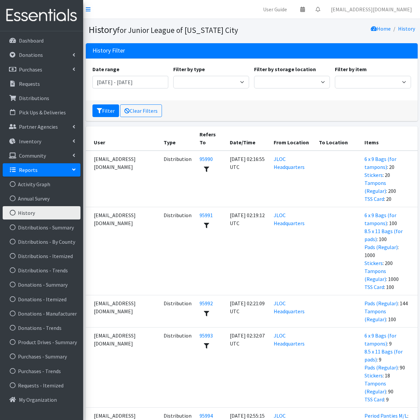
scroll to position [133, 0]
